Goal: Check status: Check status

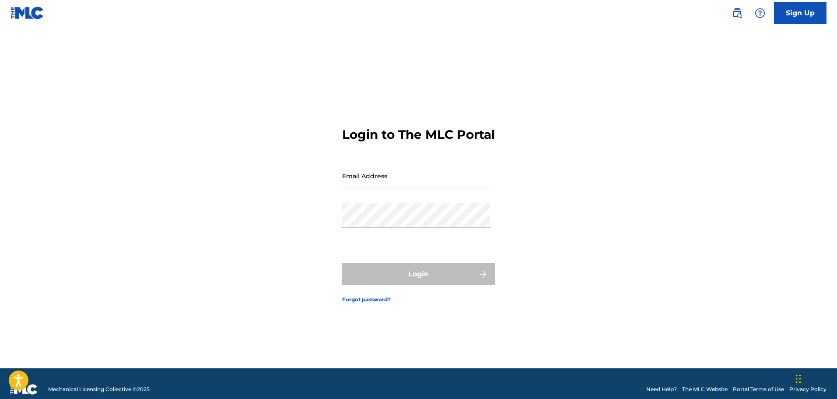
click at [382, 188] on input "Email Address" at bounding box center [416, 175] width 148 height 25
type input "[EMAIL_ADDRESS][DOMAIN_NAME]"
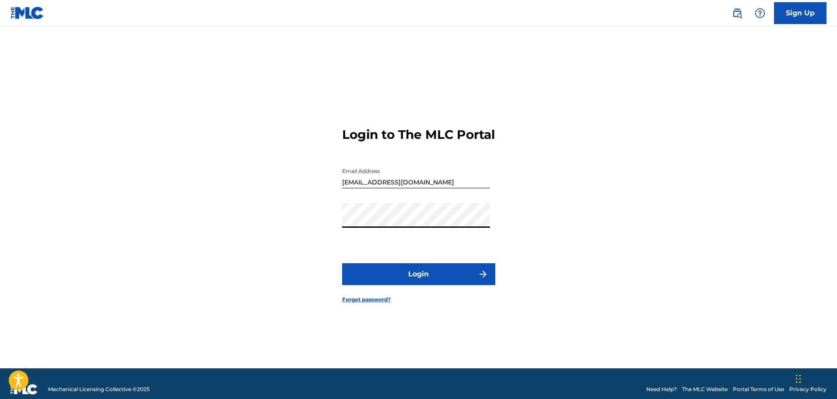
click at [342, 263] on button "Login" at bounding box center [418, 274] width 153 height 22
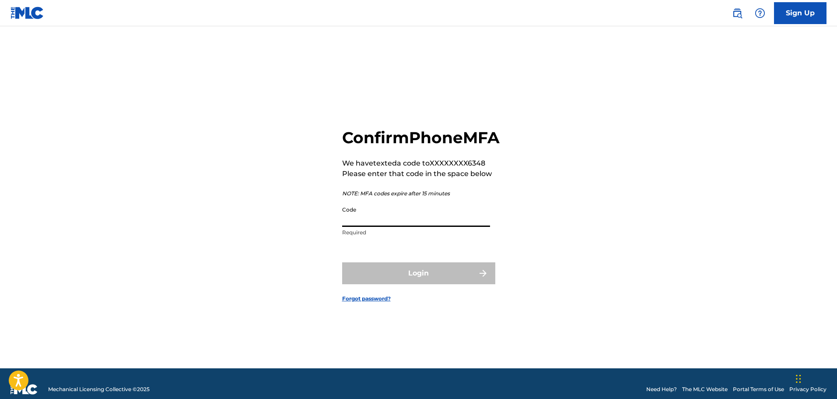
click at [376, 227] on input "Code" at bounding box center [416, 214] width 148 height 25
type input "779122"
click at [342, 262] on button "Login" at bounding box center [418, 273] width 153 height 22
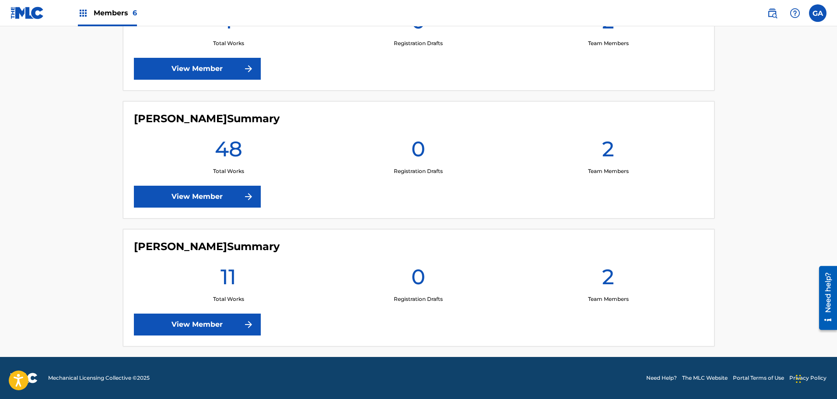
scroll to position [513, 0]
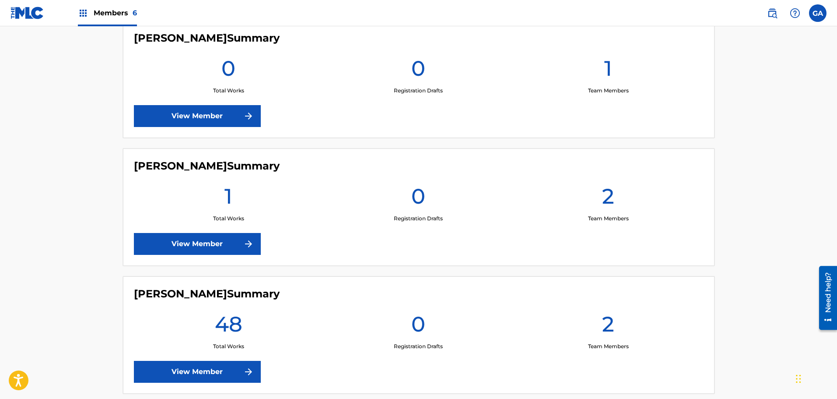
click at [209, 235] on link "View Member" at bounding box center [197, 244] width 127 height 22
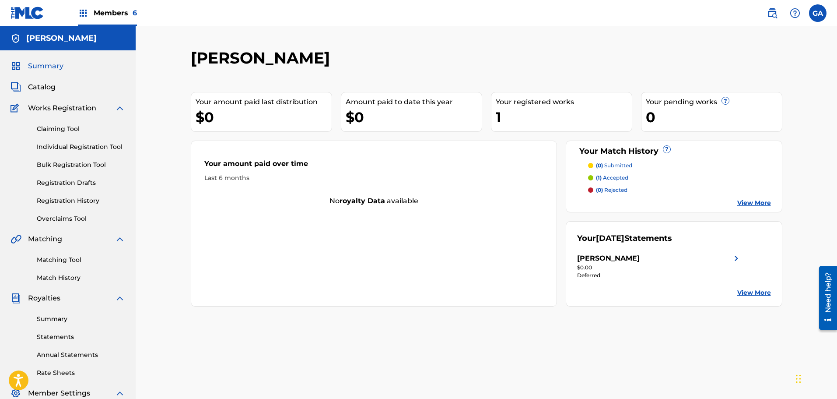
click at [43, 89] on span "Catalog" at bounding box center [42, 87] width 28 height 11
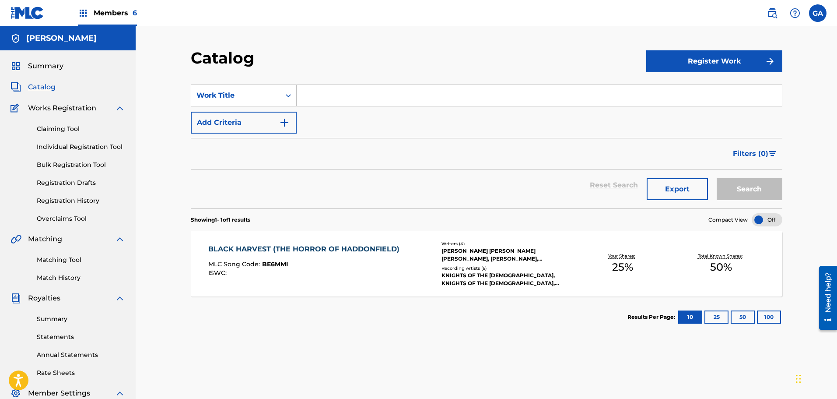
click at [486, 257] on div "[PERSON_NAME] [PERSON_NAME] [PERSON_NAME], [PERSON_NAME], [PERSON_NAME]" at bounding box center [508, 255] width 132 height 16
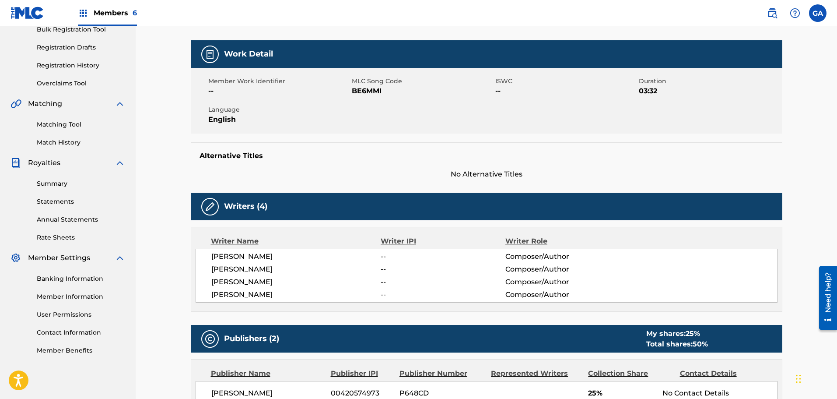
scroll to position [44, 0]
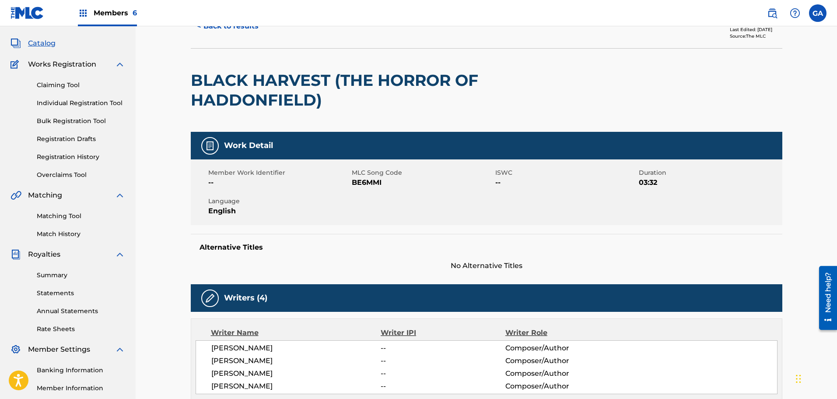
click at [75, 155] on link "Registration History" at bounding box center [81, 156] width 88 height 9
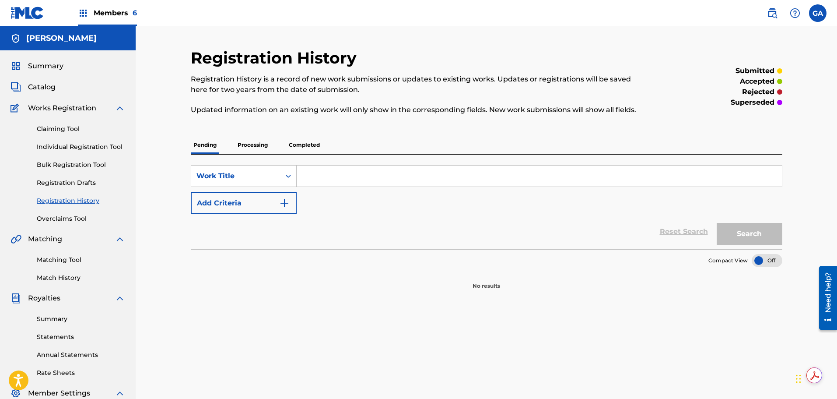
click at [249, 146] on p "Processing" at bounding box center [252, 145] width 35 height 18
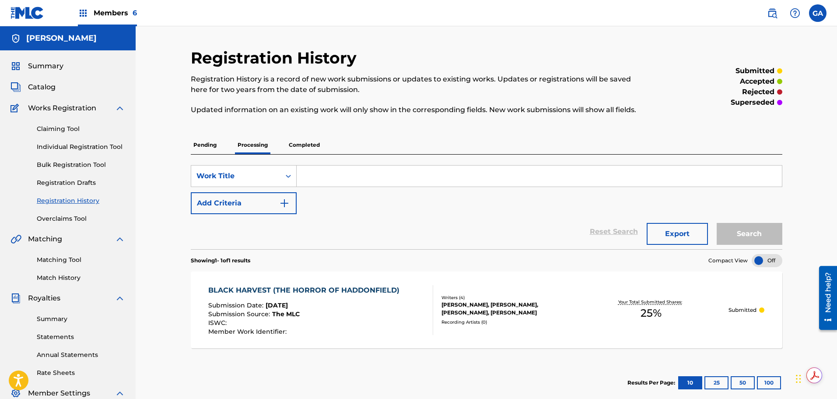
click at [28, 12] on img at bounding box center [28, 13] width 34 height 13
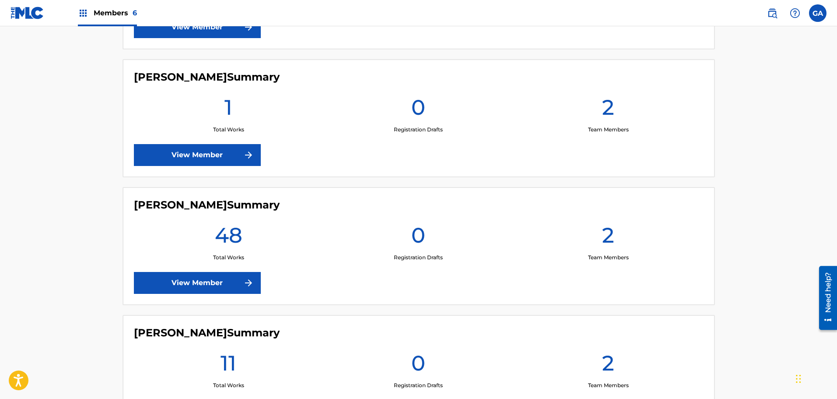
scroll to position [689, 0]
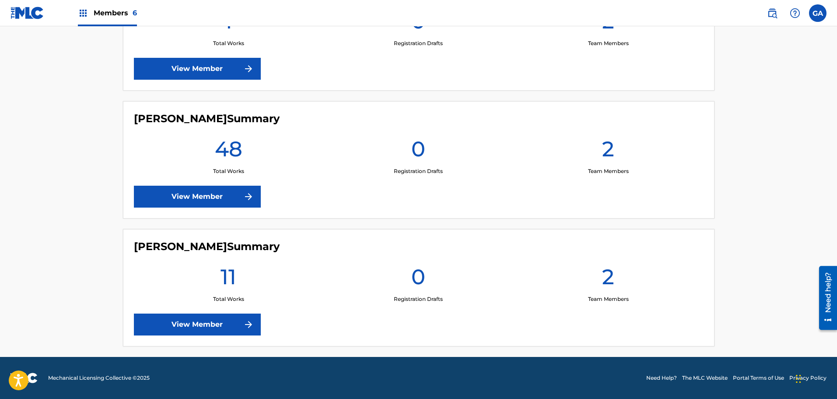
click at [215, 205] on link "View Member" at bounding box center [197, 197] width 127 height 22
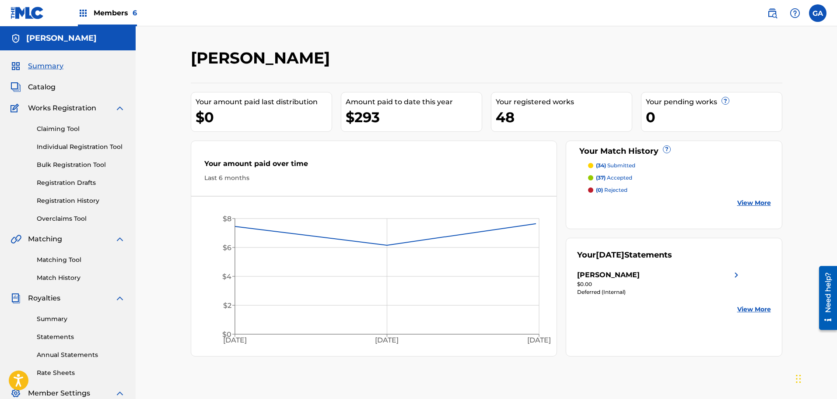
click at [88, 199] on link "Registration History" at bounding box center [81, 200] width 88 height 9
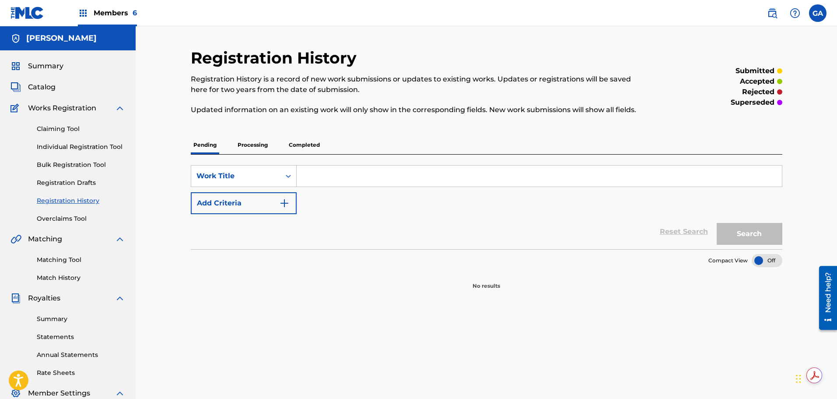
click at [262, 138] on p "Processing" at bounding box center [252, 145] width 35 height 18
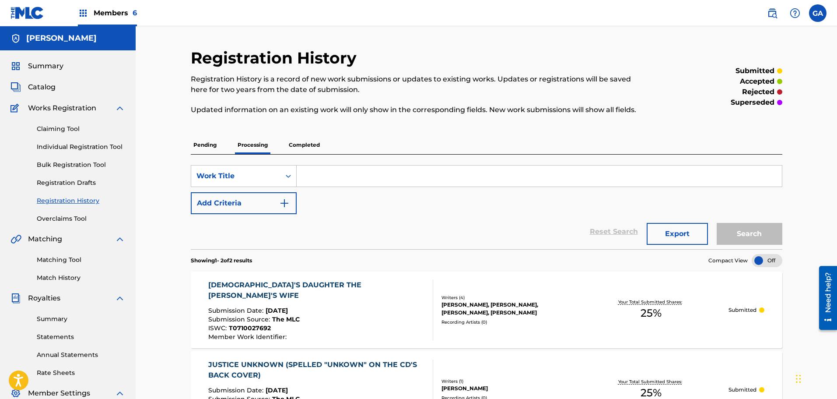
click at [56, 61] on span "Summary" at bounding box center [45, 66] width 35 height 11
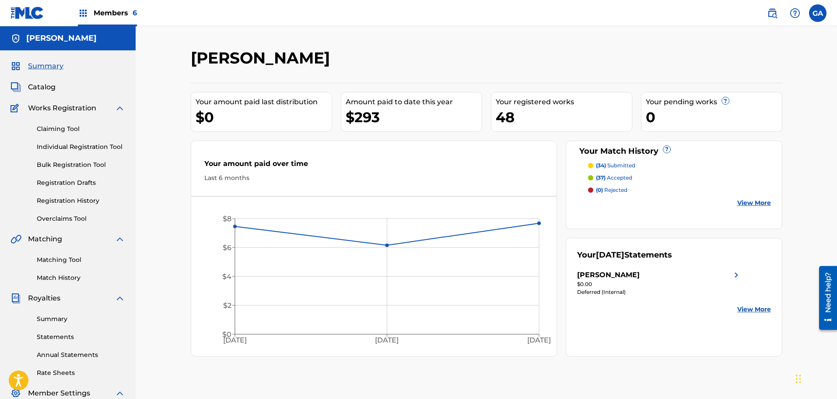
click at [98, 11] on span "Members 6" at bounding box center [115, 13] width 43 height 10
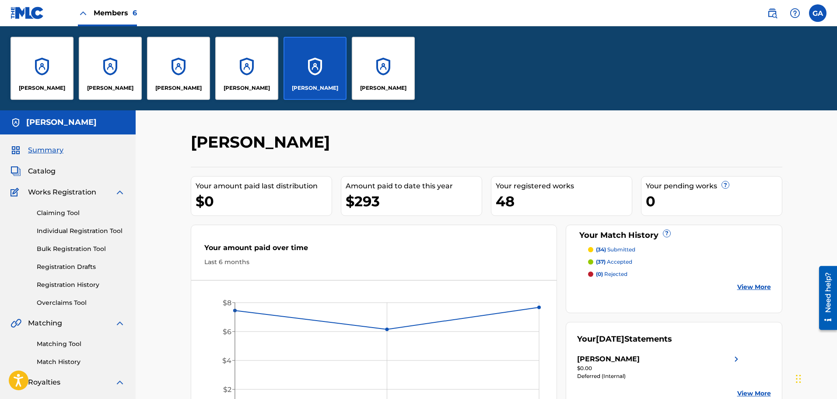
click at [373, 74] on div "[PERSON_NAME]" at bounding box center [383, 68] width 63 height 63
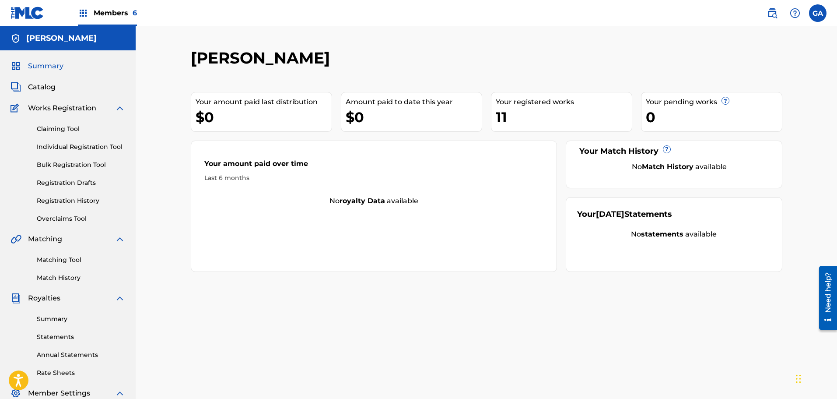
click at [62, 204] on link "Registration History" at bounding box center [81, 200] width 88 height 9
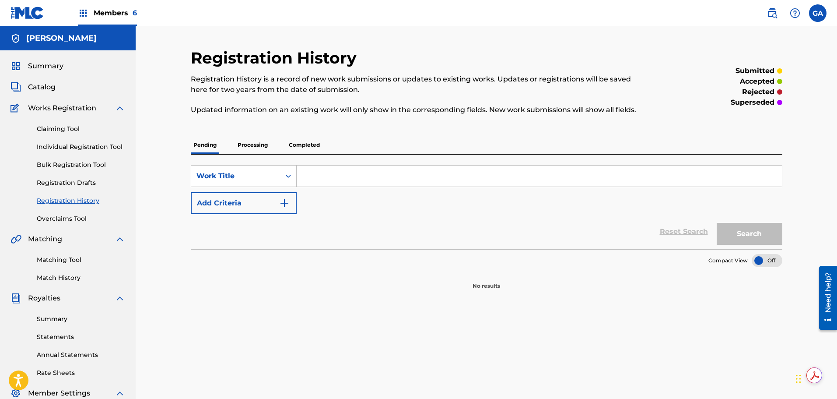
click at [252, 142] on p "Processing" at bounding box center [252, 145] width 35 height 18
click at [308, 145] on p "Completed" at bounding box center [304, 145] width 36 height 18
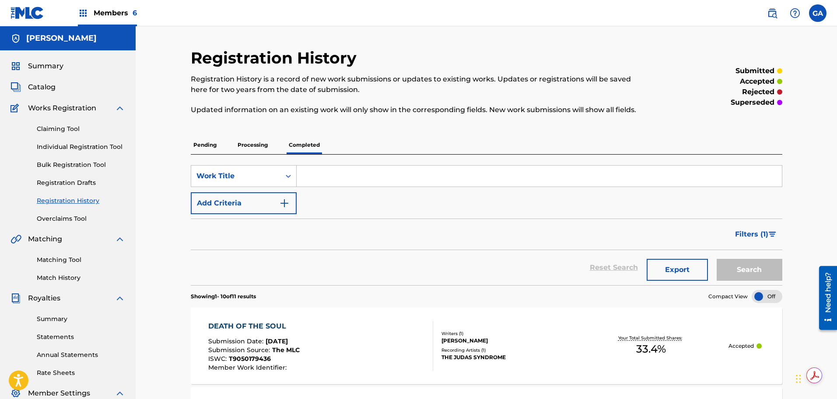
click at [46, 67] on span "Summary" at bounding box center [45, 66] width 35 height 11
